Goal: Complete application form

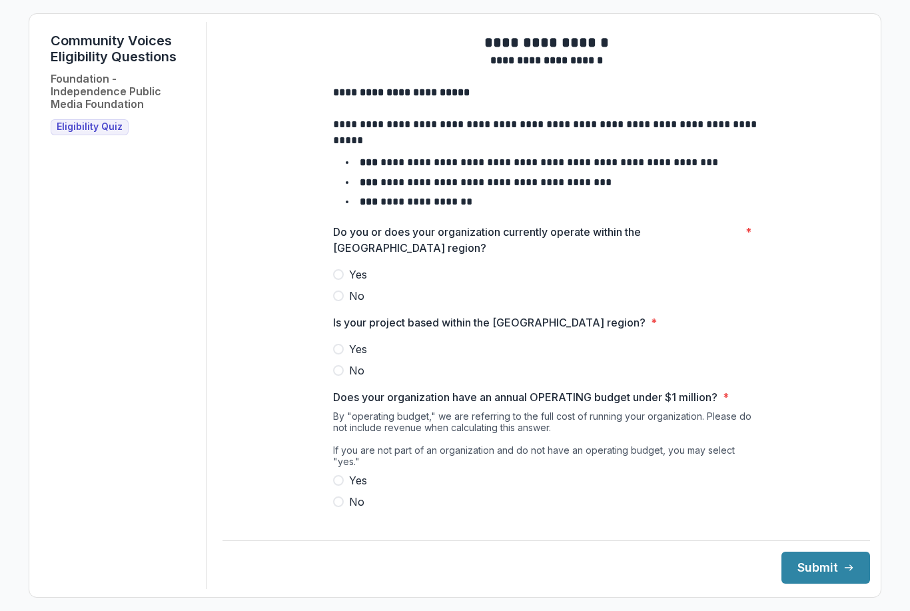
click at [352, 277] on span "Yes" at bounding box center [358, 274] width 18 height 16
click at [334, 330] on p "Is your project based within the [GEOGRAPHIC_DATA] region?" at bounding box center [489, 322] width 312 height 16
click at [324, 359] on div "**********" at bounding box center [546, 314] width 448 height 584
click at [333, 330] on p "Is your project based within the [GEOGRAPHIC_DATA] region?" at bounding box center [489, 322] width 312 height 16
click at [340, 354] on span at bounding box center [338, 349] width 11 height 11
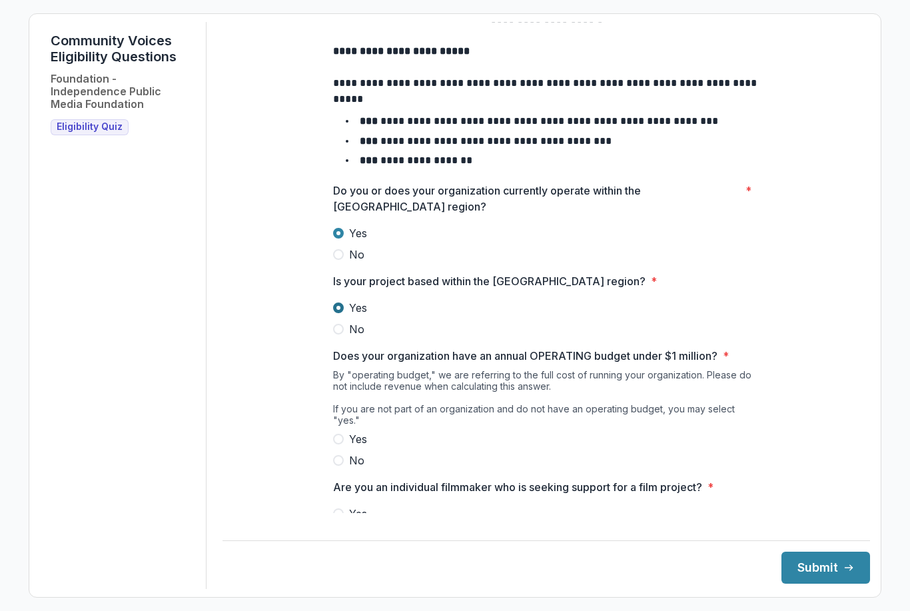
scroll to position [40, 0]
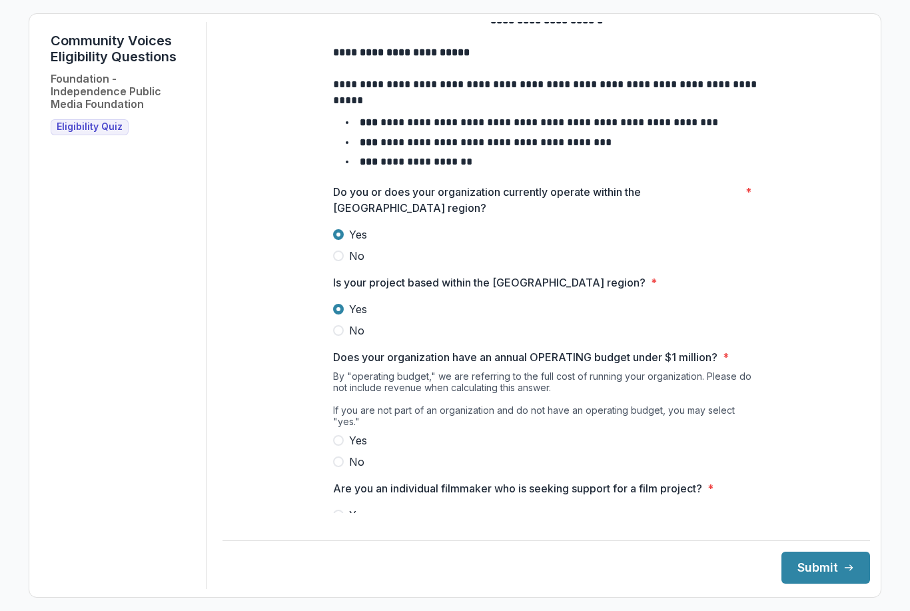
click at [342, 434] on label "Yes" at bounding box center [546, 440] width 426 height 16
click at [345, 514] on label "Yes" at bounding box center [546, 515] width 426 height 16
click at [819, 584] on footer "Submit" at bounding box center [547, 561] width 648 height 43
click at [828, 417] on div "**********" at bounding box center [547, 274] width 648 height 584
click at [826, 584] on button "Submit" at bounding box center [825, 568] width 89 height 32
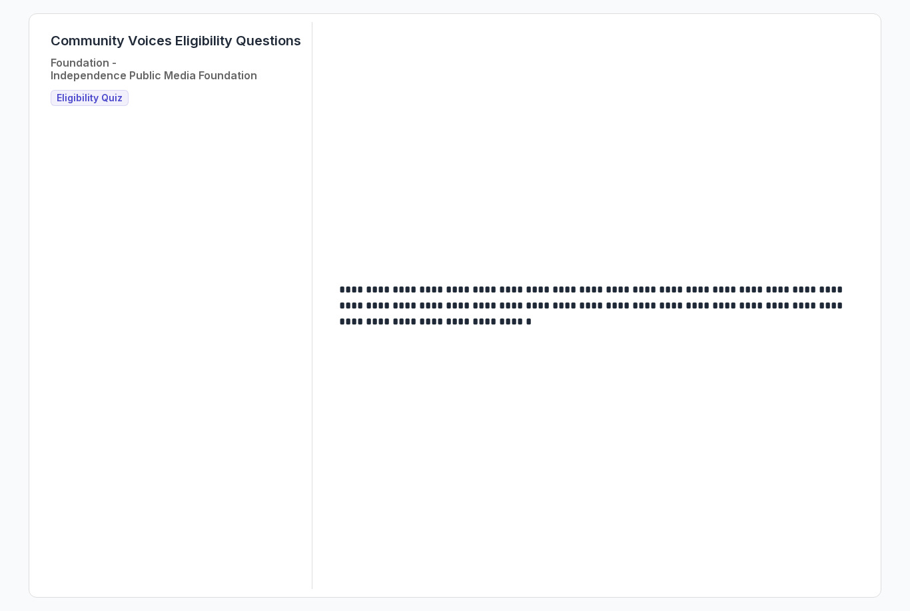
click at [74, 87] on div "Foundation - Independence Public Media Foundation" at bounding box center [154, 69] width 207 height 36
click at [76, 96] on span "Eligibility Quiz" at bounding box center [90, 98] width 66 height 11
